Goal: Information Seeking & Learning: Learn about a topic

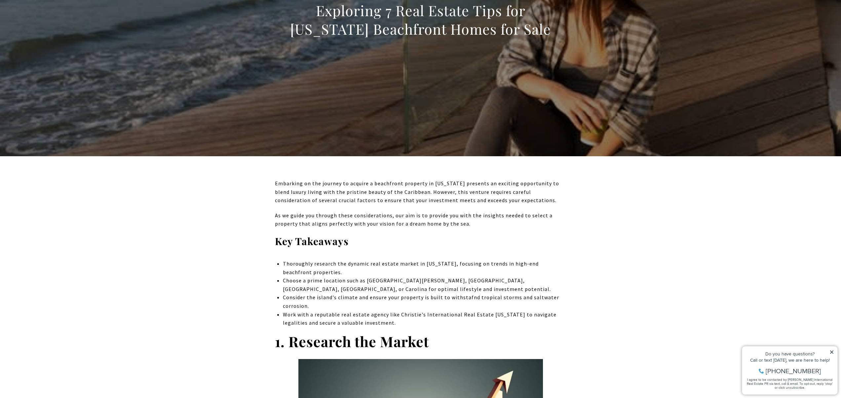
scroll to position [149, 0]
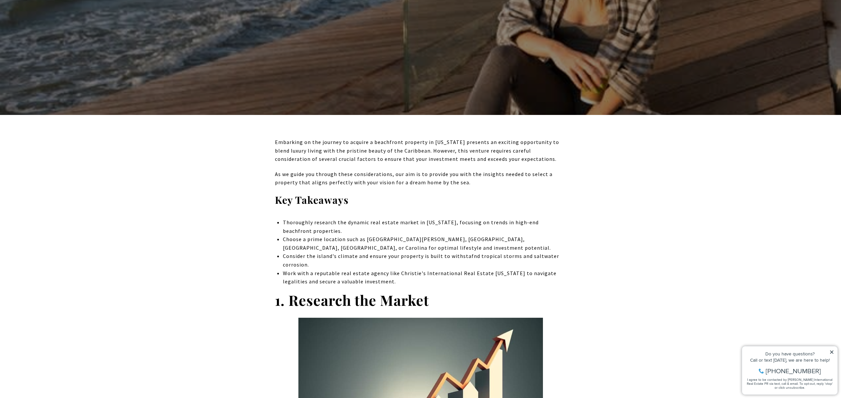
drag, startPoint x: 322, startPoint y: 221, endPoint x: 320, endPoint y: 234, distance: 13.4
click at [320, 234] on li "Thoroughly research the dynamic real estate market in [US_STATE], focusing on t…" at bounding box center [424, 227] width 283 height 17
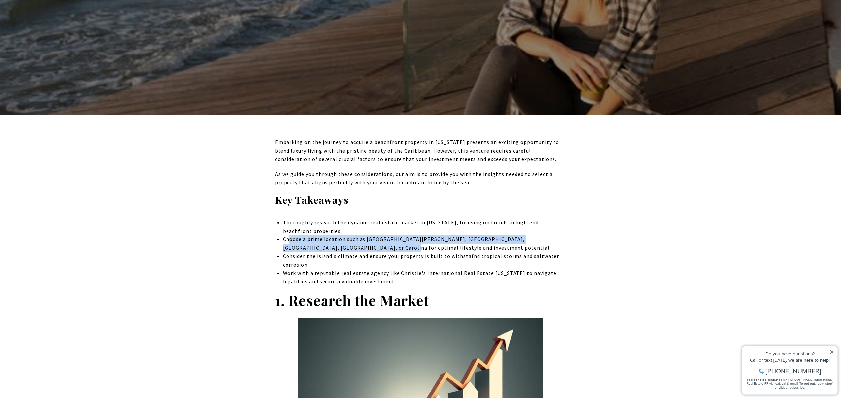
drag, startPoint x: 290, startPoint y: 239, endPoint x: 344, endPoint y: 248, distance: 54.3
click at [344, 248] on li "Choose a prime location such as [GEOGRAPHIC_DATA][PERSON_NAME], [GEOGRAPHIC_DAT…" at bounding box center [424, 243] width 283 height 17
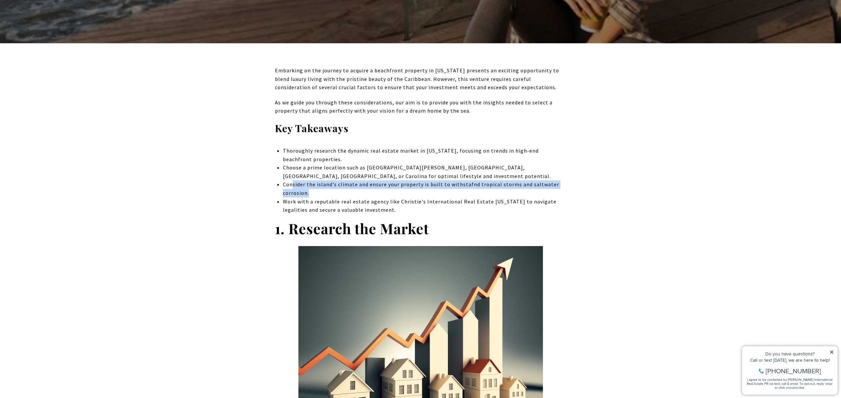
drag, startPoint x: 293, startPoint y: 186, endPoint x: 349, endPoint y: 193, distance: 56.3
click at [349, 193] on li "Consider the island's climate and ensure your property is built to withstafnd t…" at bounding box center [424, 189] width 283 height 17
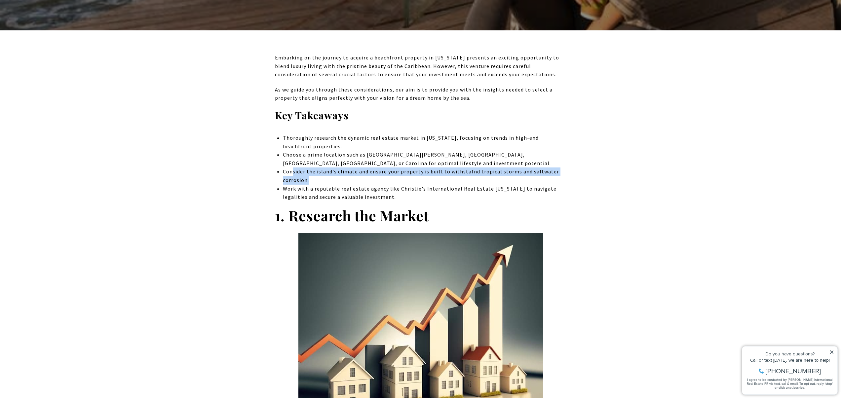
scroll to position [238, 0]
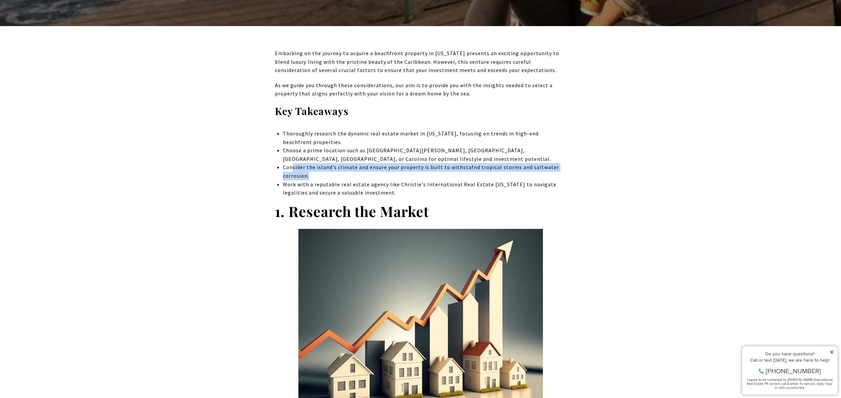
drag, startPoint x: 287, startPoint y: 185, endPoint x: 425, endPoint y: 195, distance: 138.3
click at [425, 195] on li "Work with a reputable real estate agency like Christie's International Real Est…" at bounding box center [424, 189] width 283 height 17
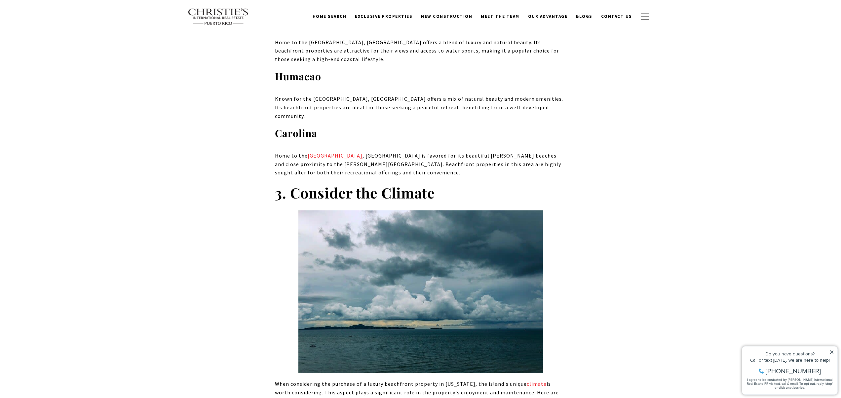
scroll to position [1295, 0]
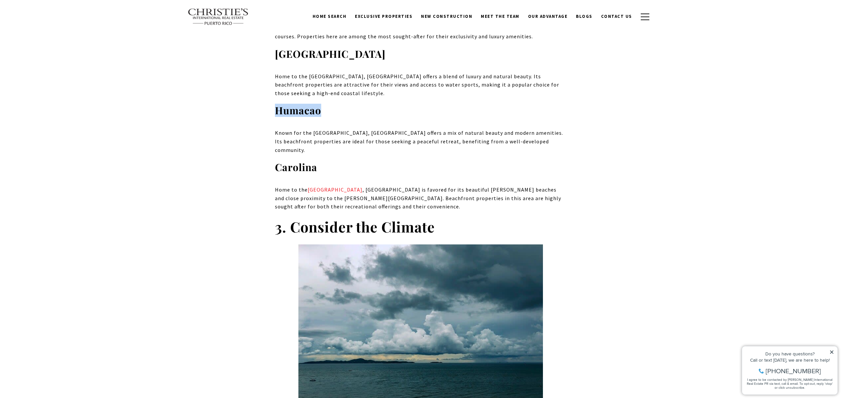
drag, startPoint x: 282, startPoint y: 86, endPoint x: 330, endPoint y: 88, distance: 48.0
copy strong "Humacao"
